Goal: Task Accomplishment & Management: Use online tool/utility

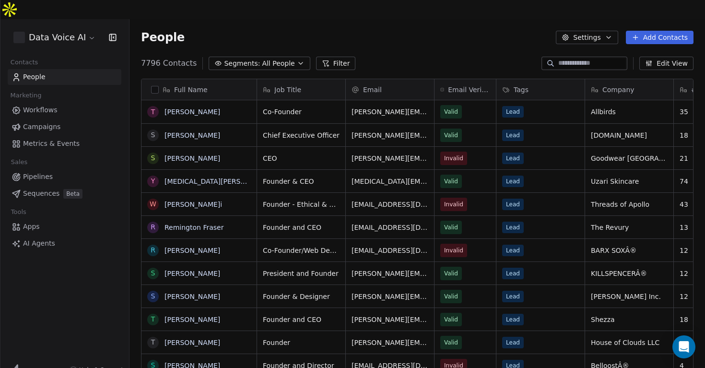
scroll to position [324, 576]
drag, startPoint x: 142, startPoint y: 44, endPoint x: 161, endPoint y: 44, distance: 19.2
click at [160, 58] on span "7796 Contacts" at bounding box center [169, 64] width 56 height 12
click at [426, 56] on div "7796 Contacts Segments: All People Filter Edit View" at bounding box center [418, 63] width 576 height 15
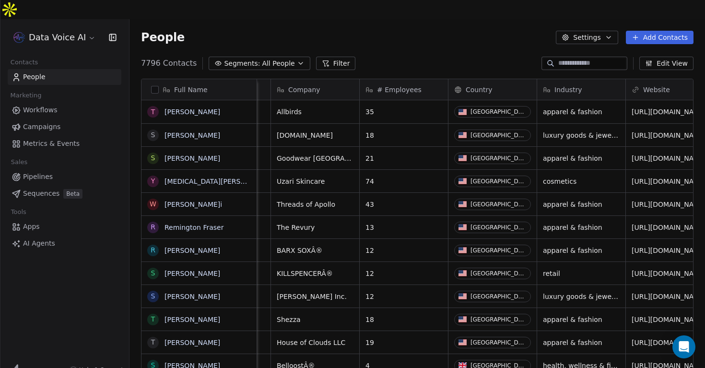
scroll to position [0, 0]
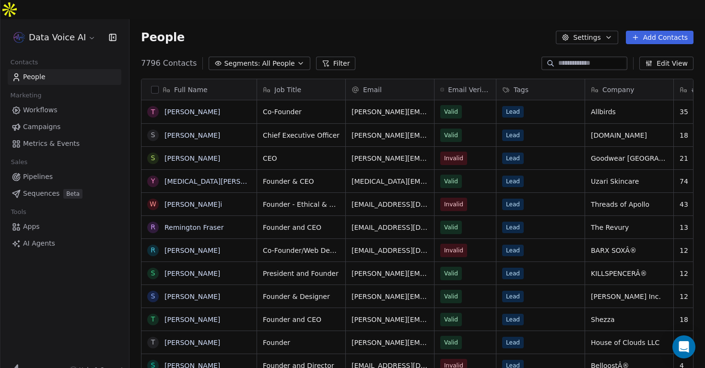
click at [48, 122] on span "Campaigns" at bounding box center [41, 127] width 37 height 10
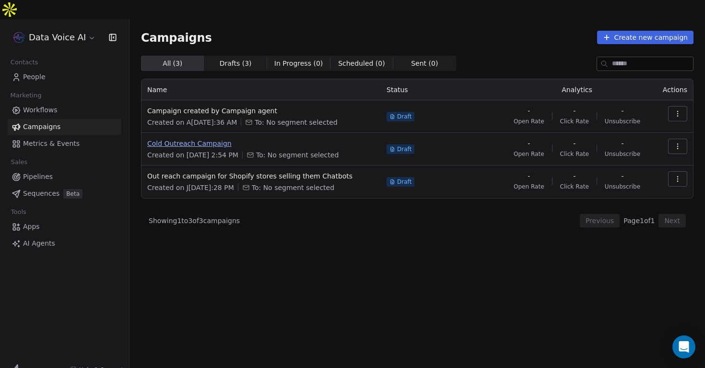
click at [196, 139] on span "Cold Outreach Campaign" at bounding box center [261, 144] width 228 height 10
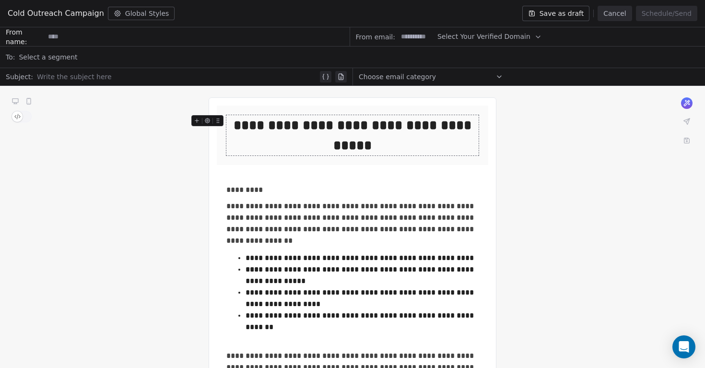
click at [623, 12] on button "Cancel" at bounding box center [615, 13] width 34 height 15
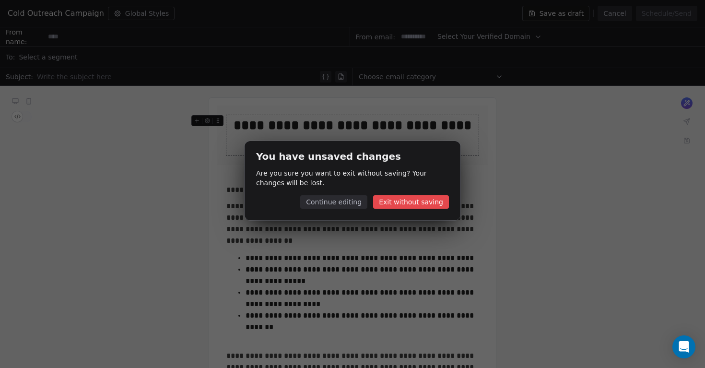
click at [395, 205] on button "Exit without saving" at bounding box center [411, 201] width 76 height 13
